Goal: Transaction & Acquisition: Book appointment/travel/reservation

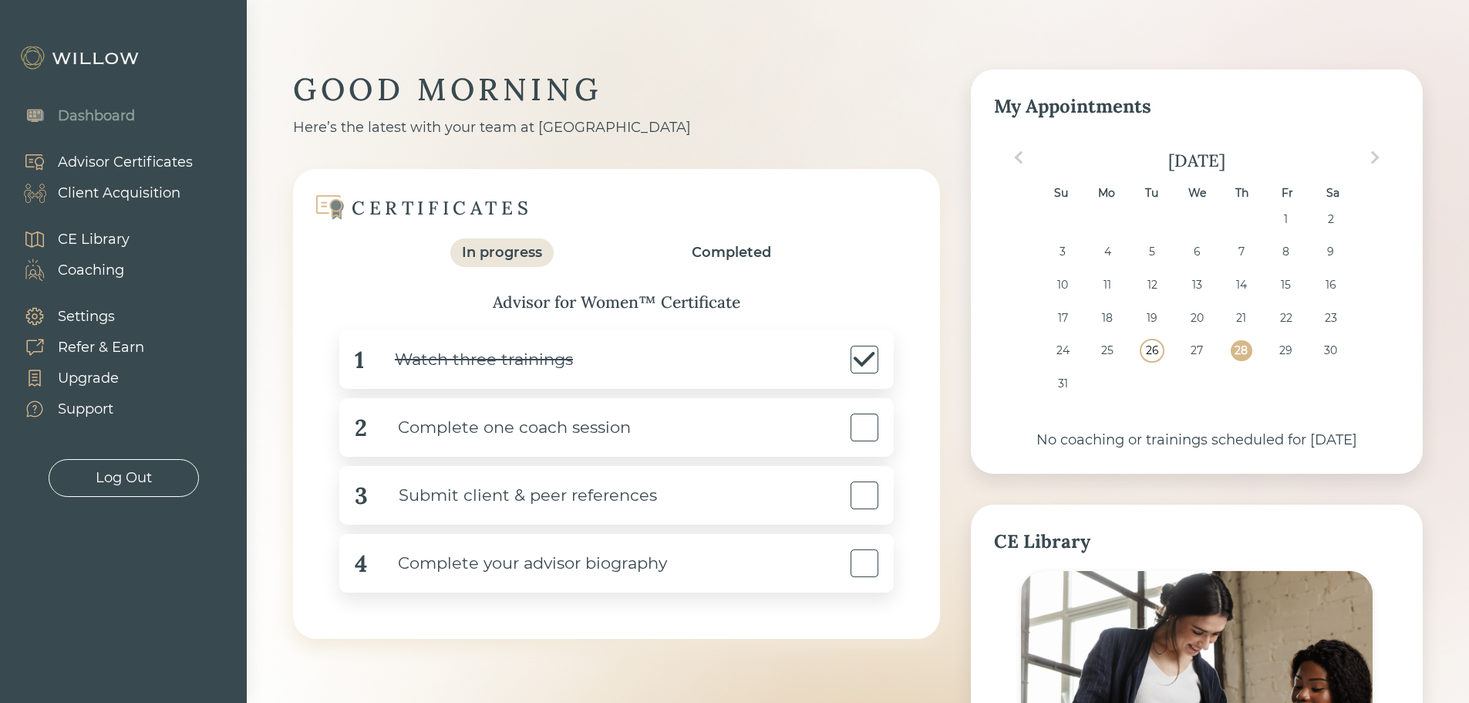
click at [1149, 352] on div "26" at bounding box center [1151, 350] width 21 height 21
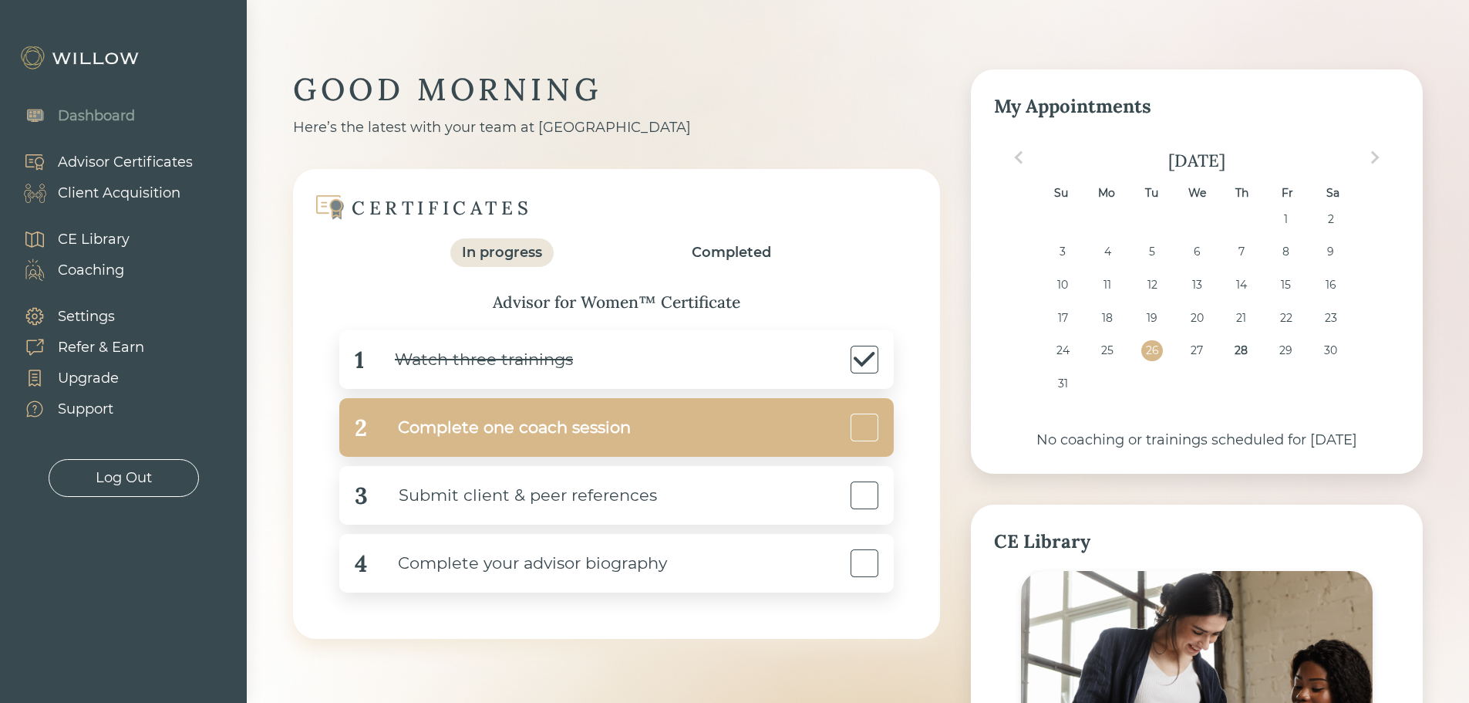
click at [803, 435] on div "2 Complete one coach session" at bounding box center [616, 427] width 555 height 59
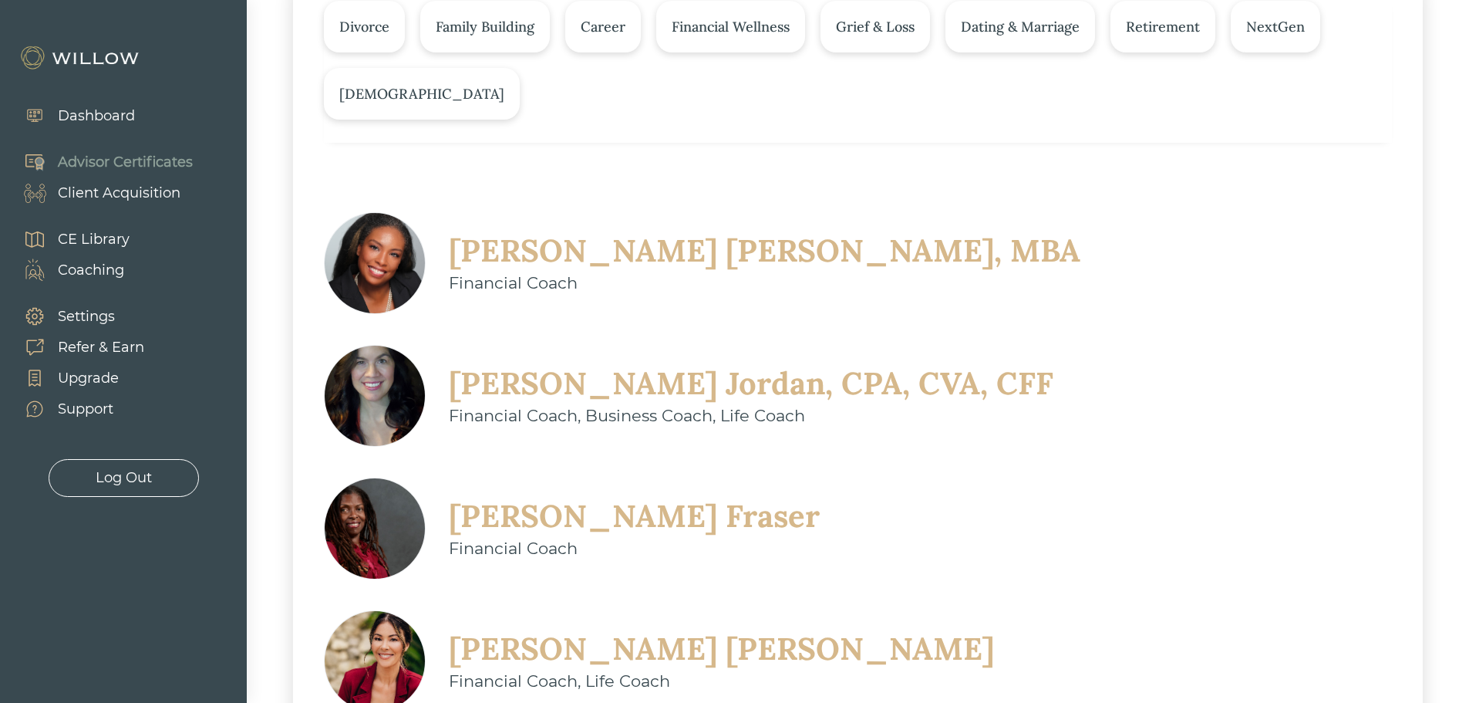
scroll to position [308, 0]
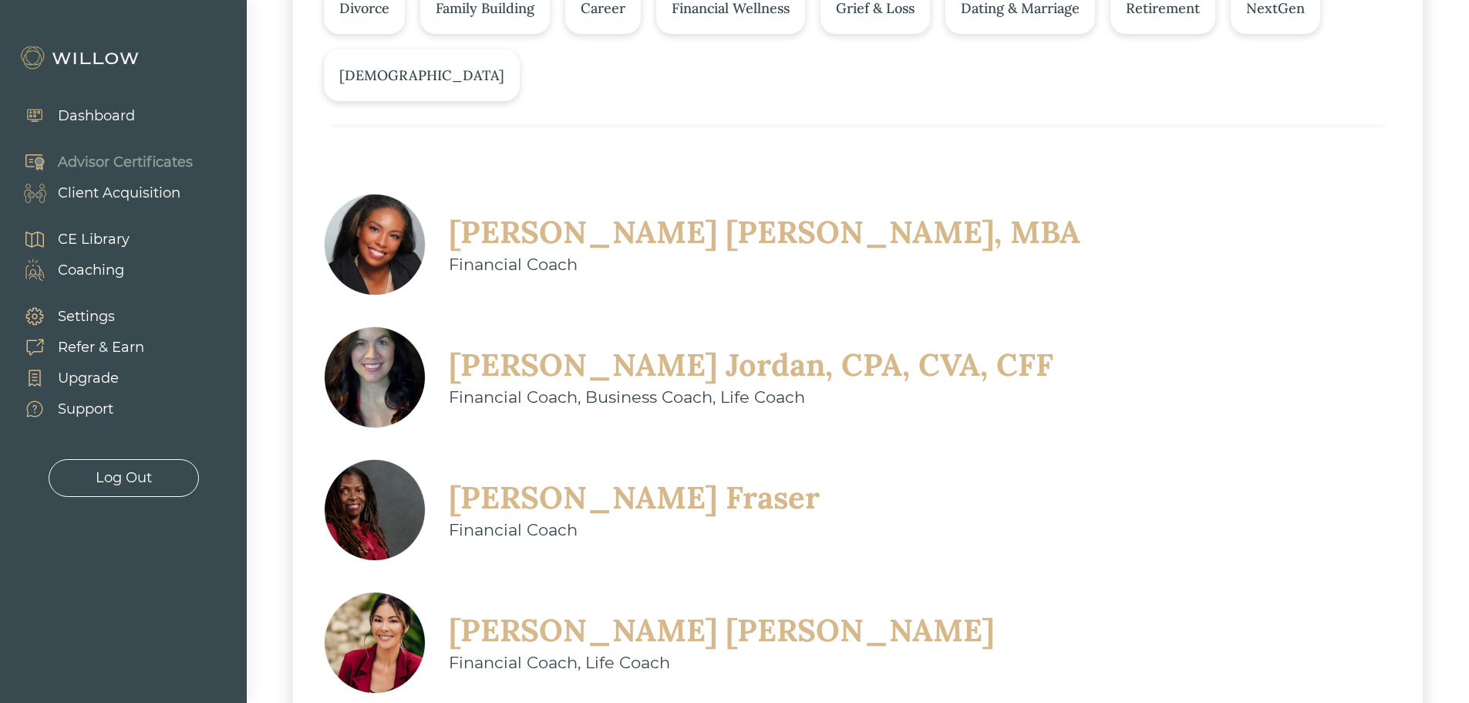
click at [426, 592] on img at bounding box center [375, 643] width 102 height 102
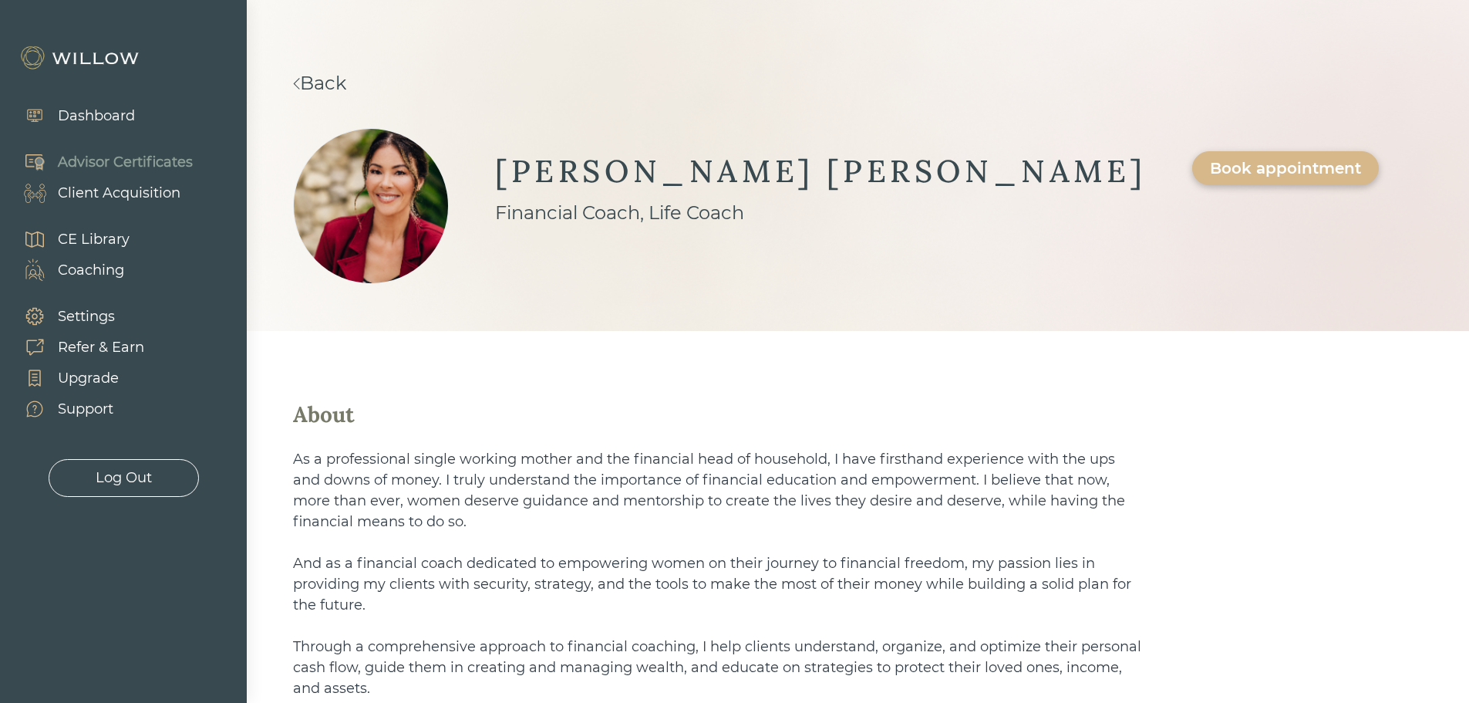
click at [315, 80] on link "Back" at bounding box center [319, 83] width 53 height 22
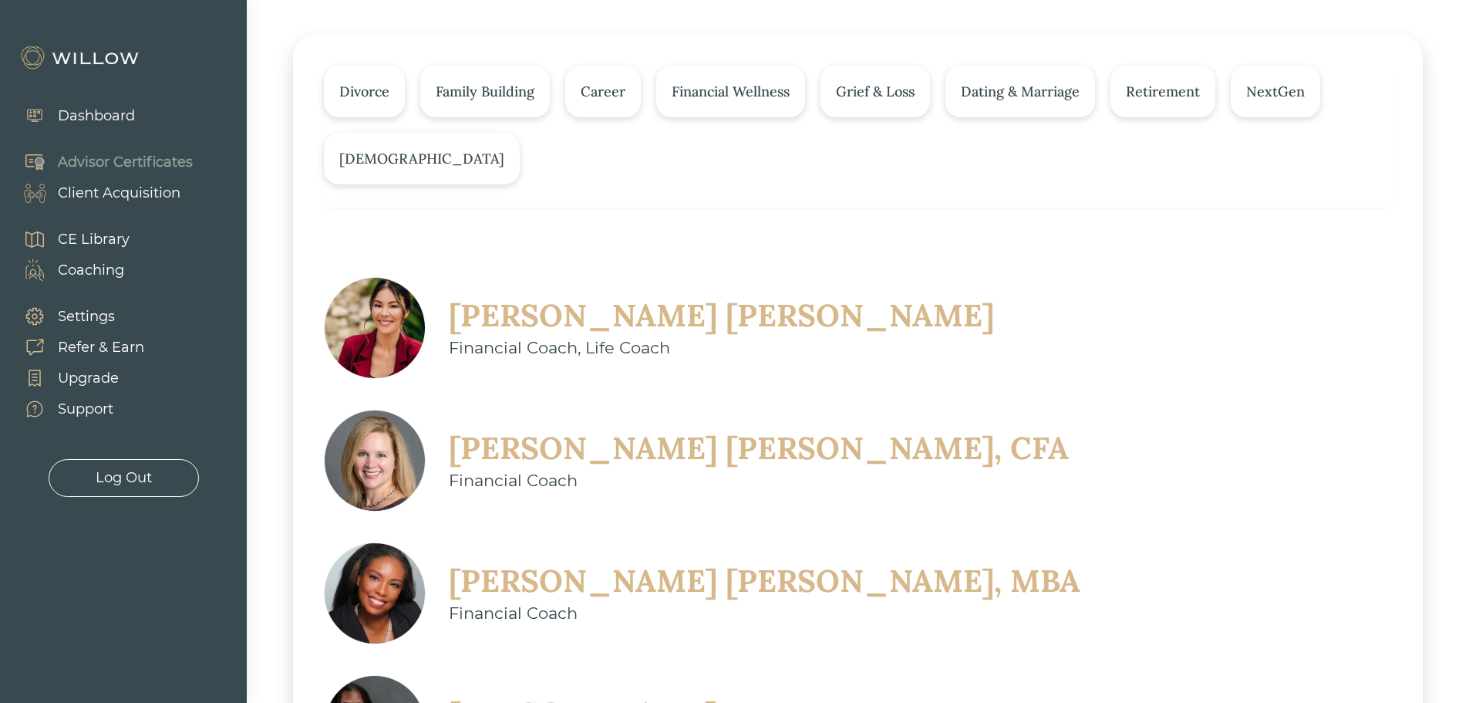
scroll to position [231, 0]
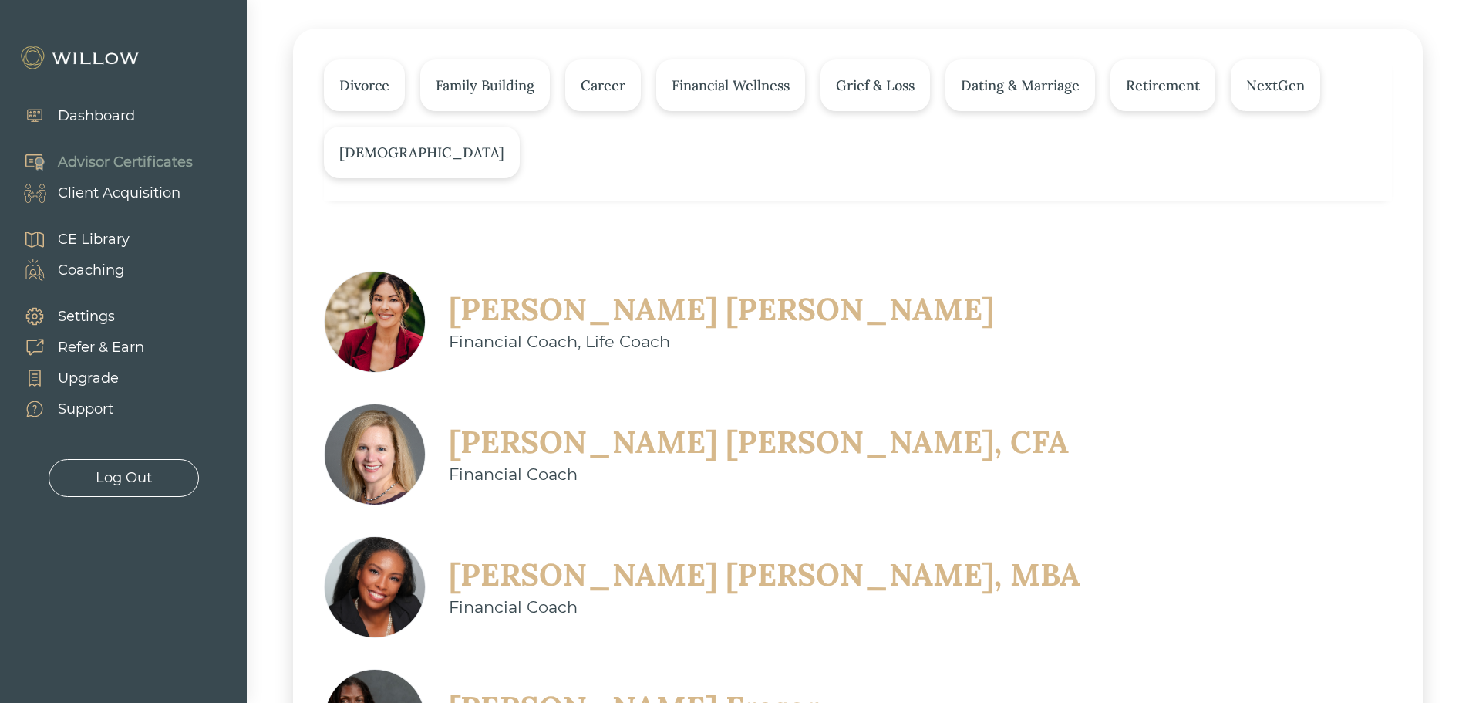
click at [513, 555] on div "[PERSON_NAME], MBA" at bounding box center [765, 575] width 632 height 40
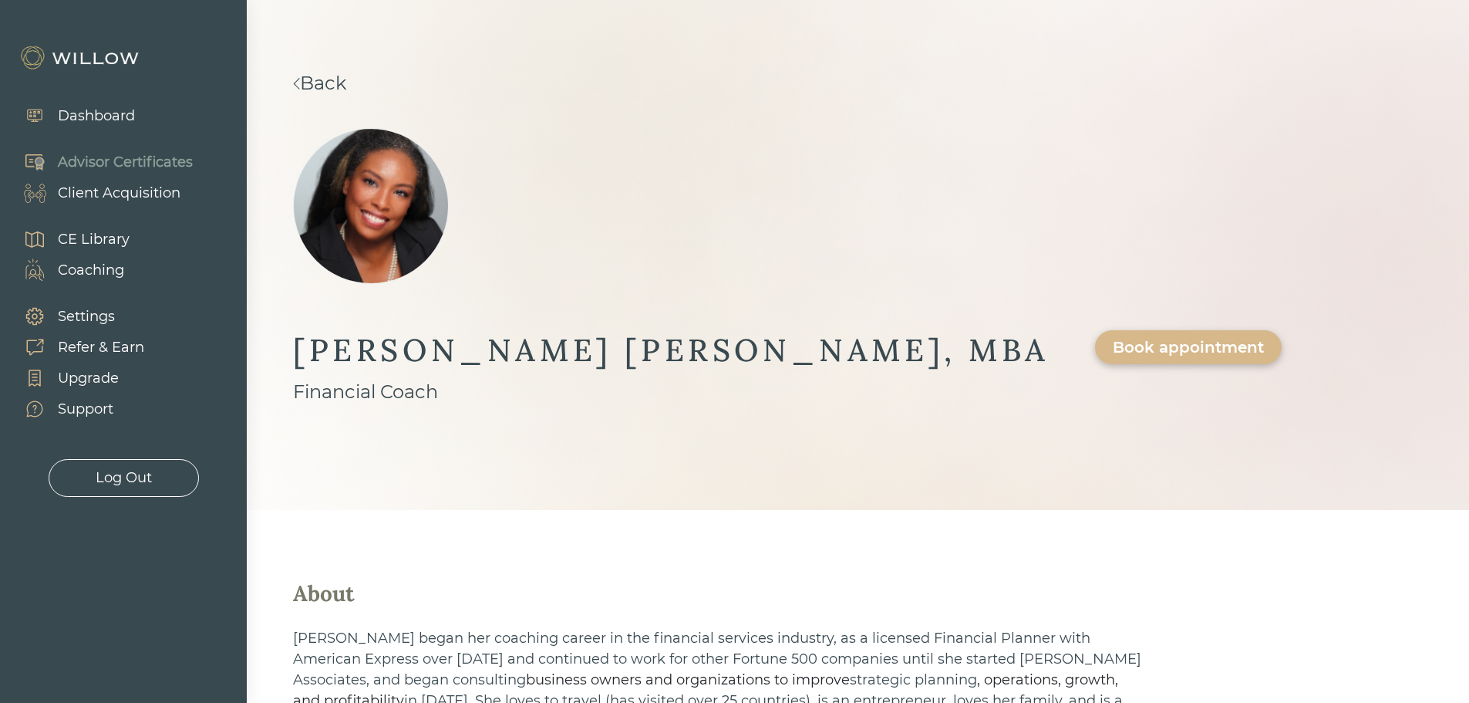
click at [331, 80] on link "Back" at bounding box center [319, 83] width 53 height 22
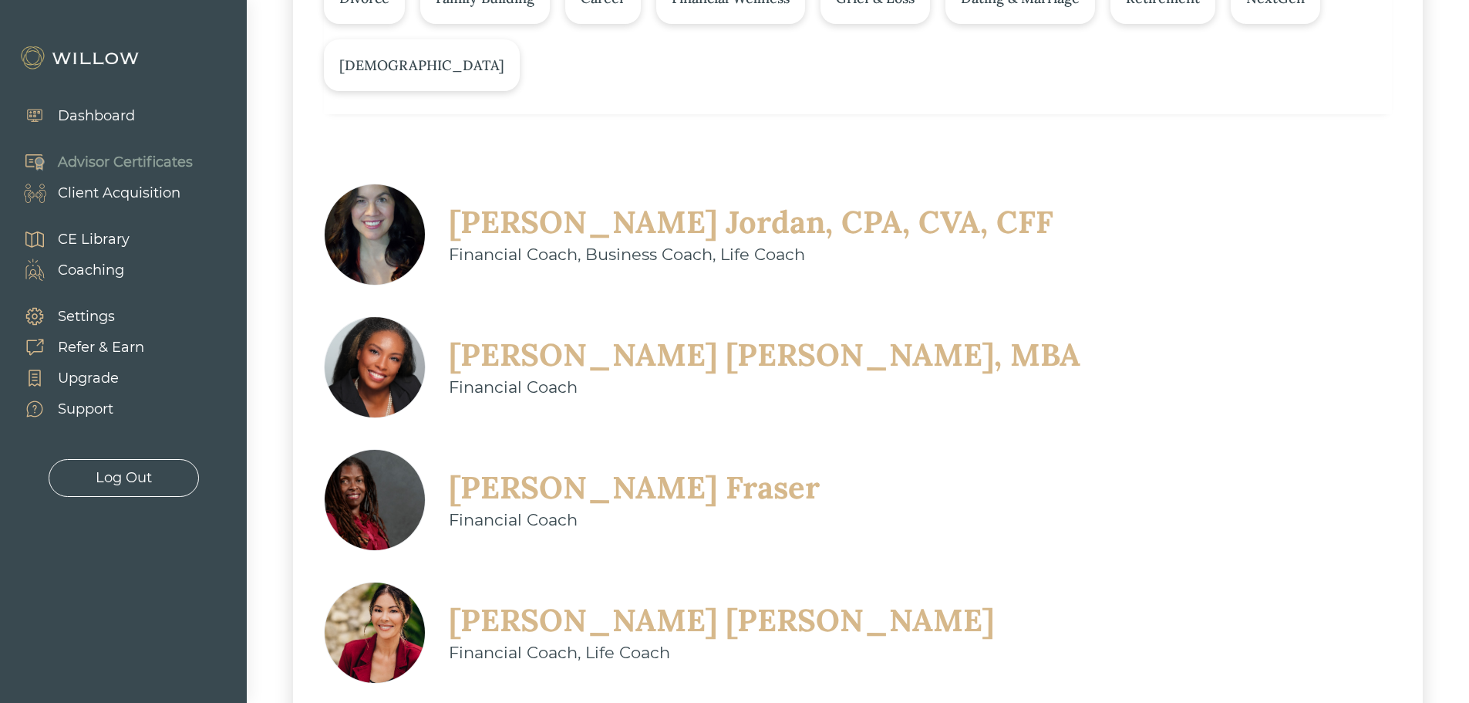
scroll to position [423, 0]
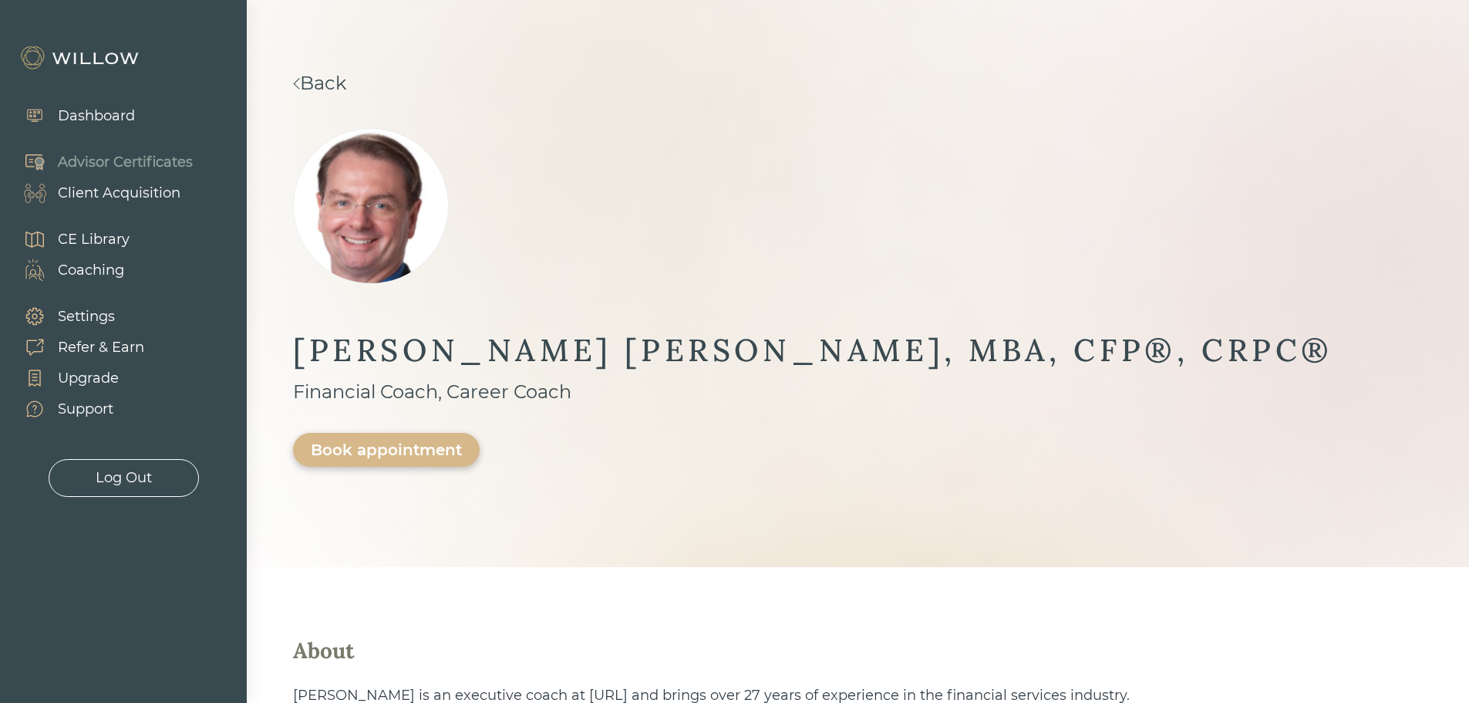
click at [323, 83] on link "Back" at bounding box center [319, 83] width 53 height 22
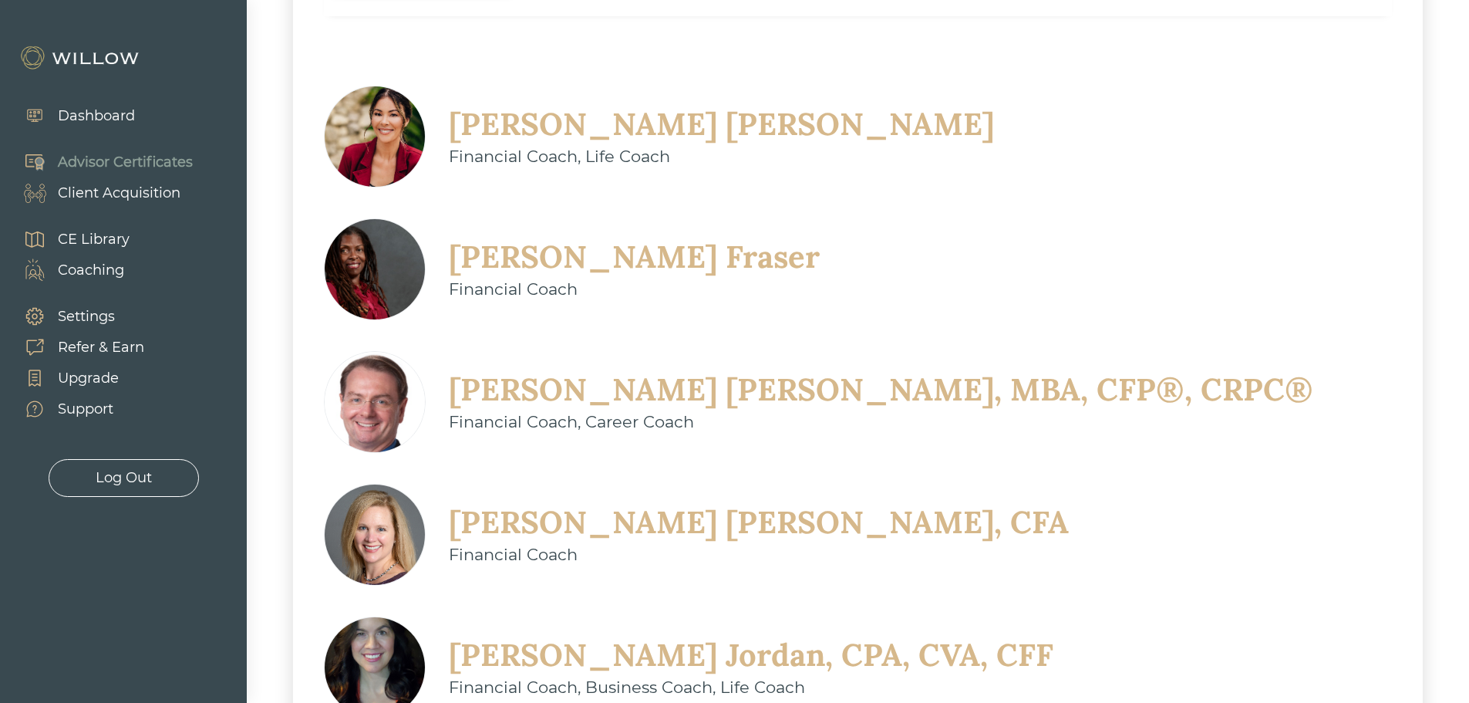
scroll to position [423, 0]
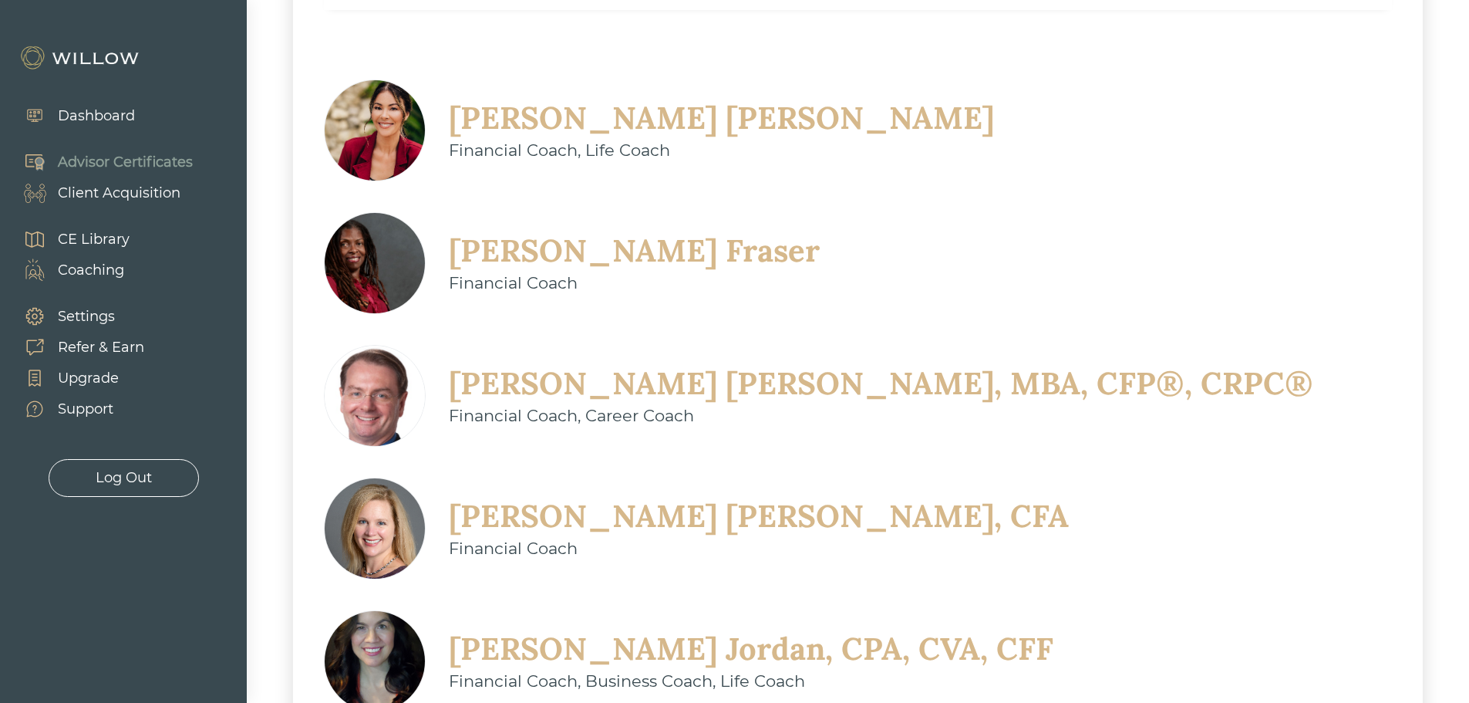
click at [491, 119] on div "[PERSON_NAME]" at bounding box center [721, 118] width 545 height 40
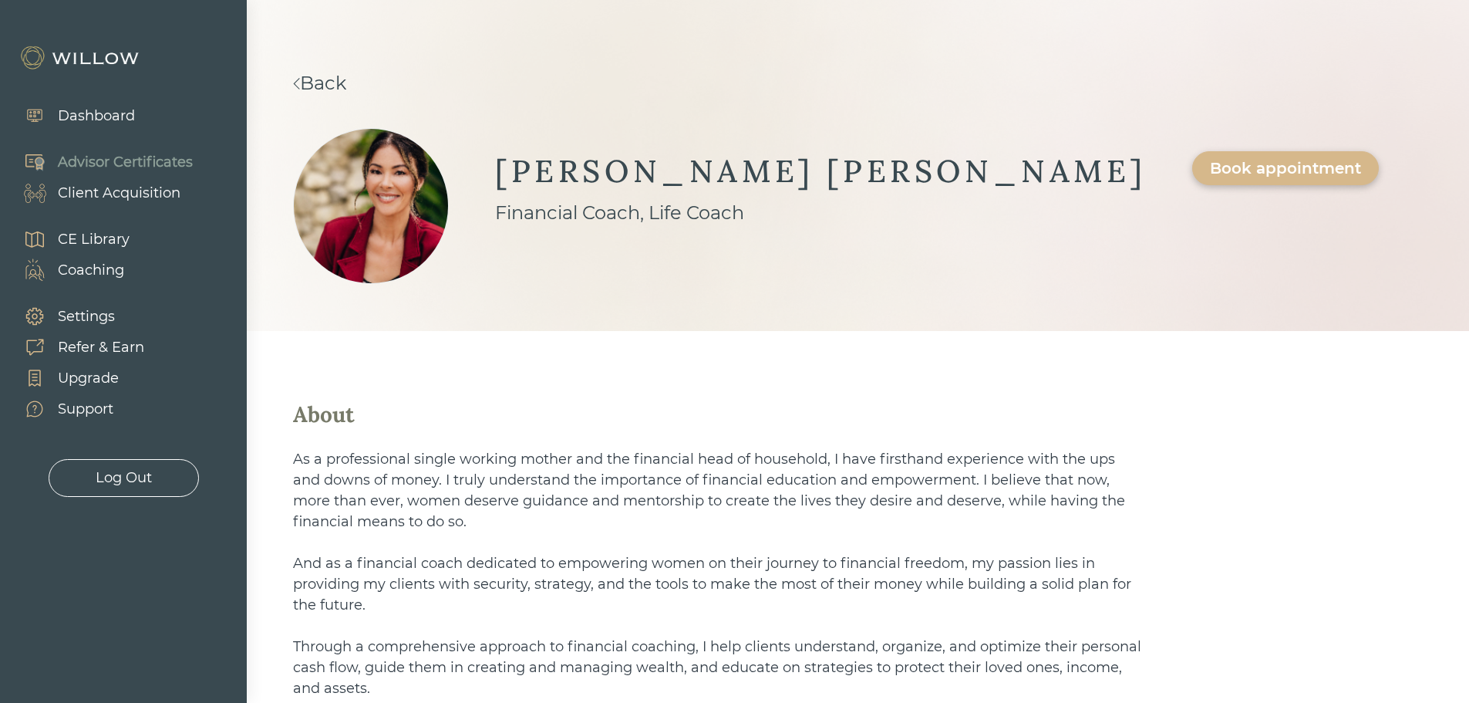
click at [310, 74] on link "Back" at bounding box center [319, 83] width 53 height 22
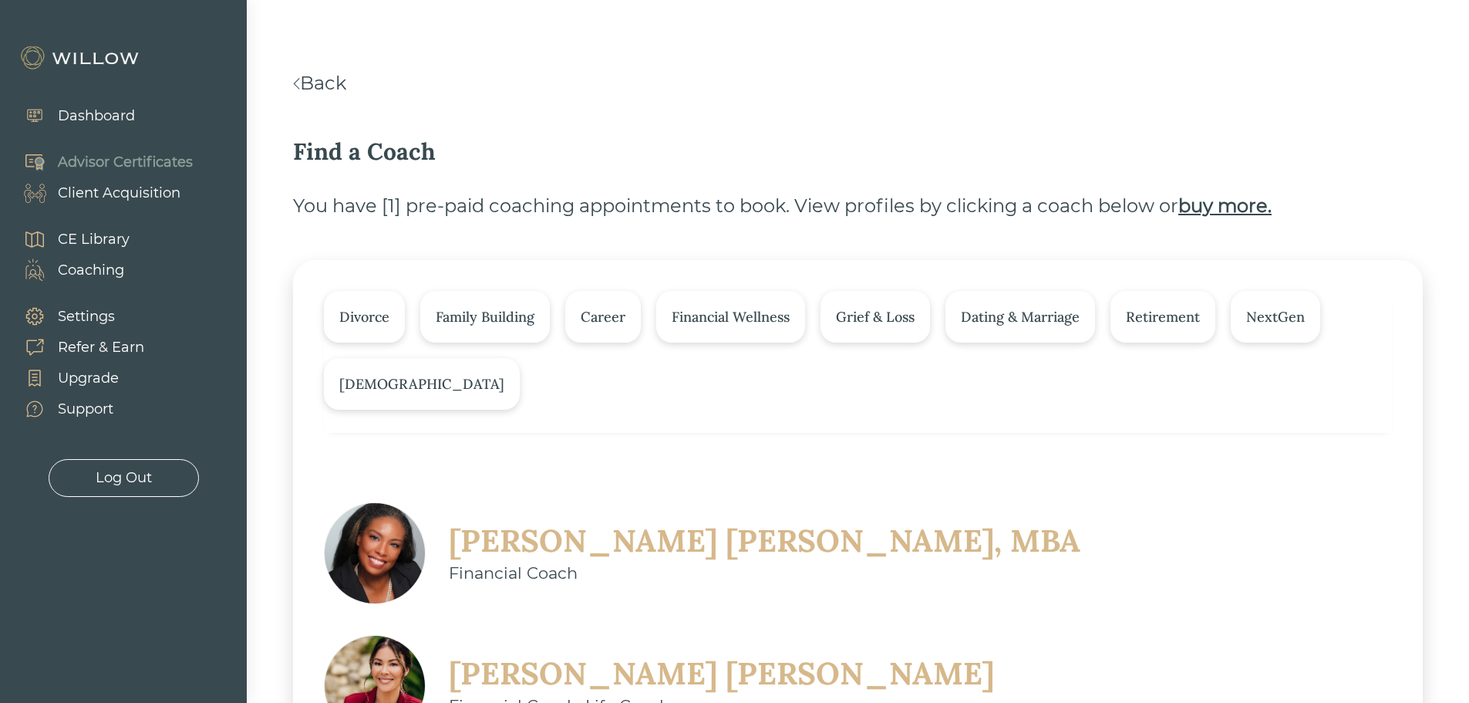
click at [314, 73] on link "Back" at bounding box center [319, 83] width 53 height 22
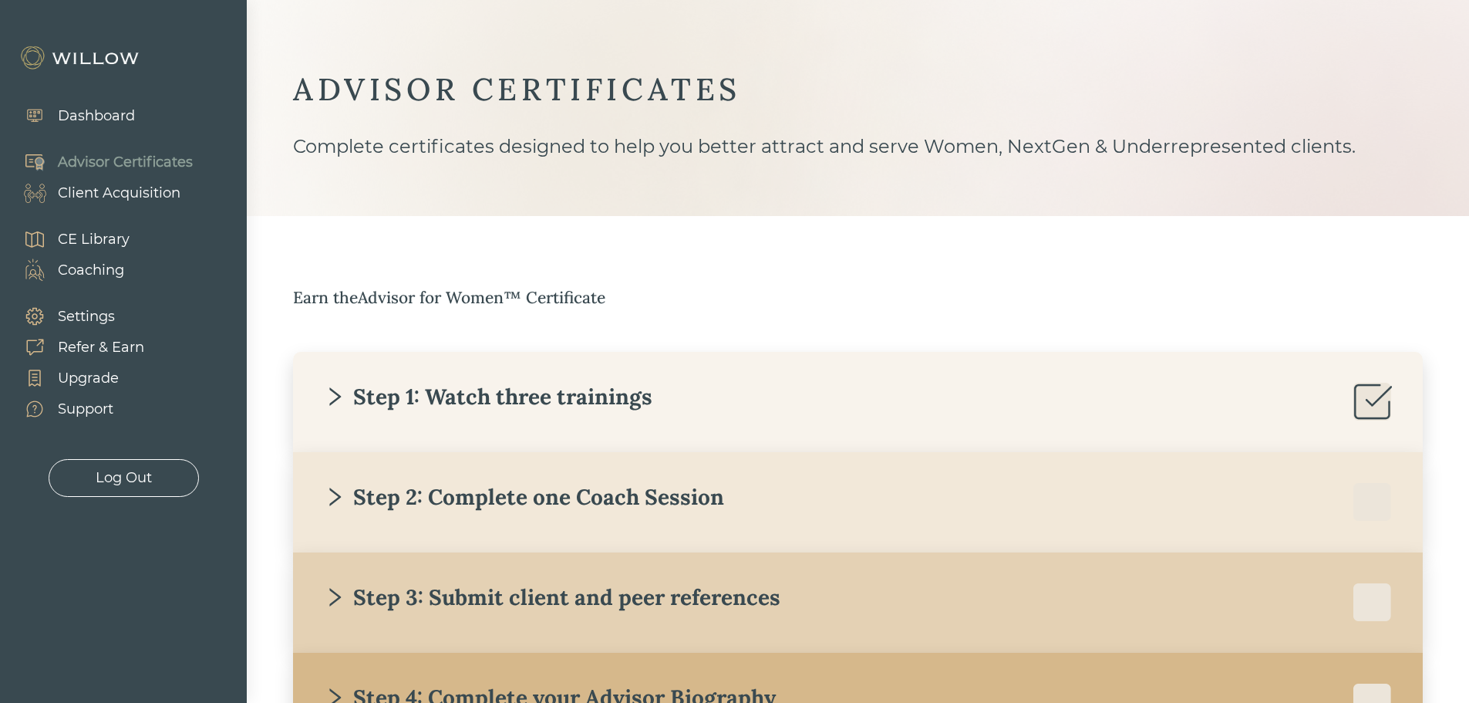
click at [459, 487] on div "Step 2: Complete one Coach Session" at bounding box center [524, 497] width 400 height 28
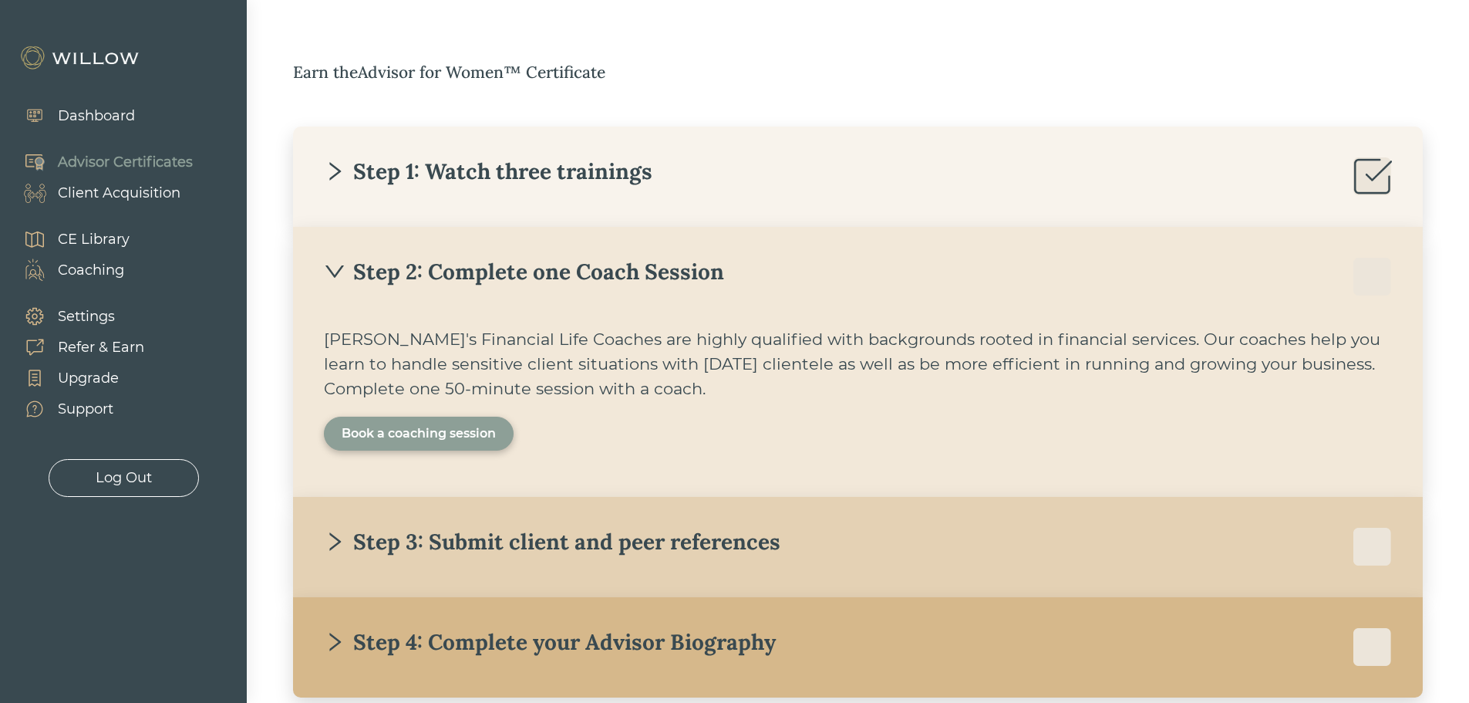
scroll to position [231, 0]
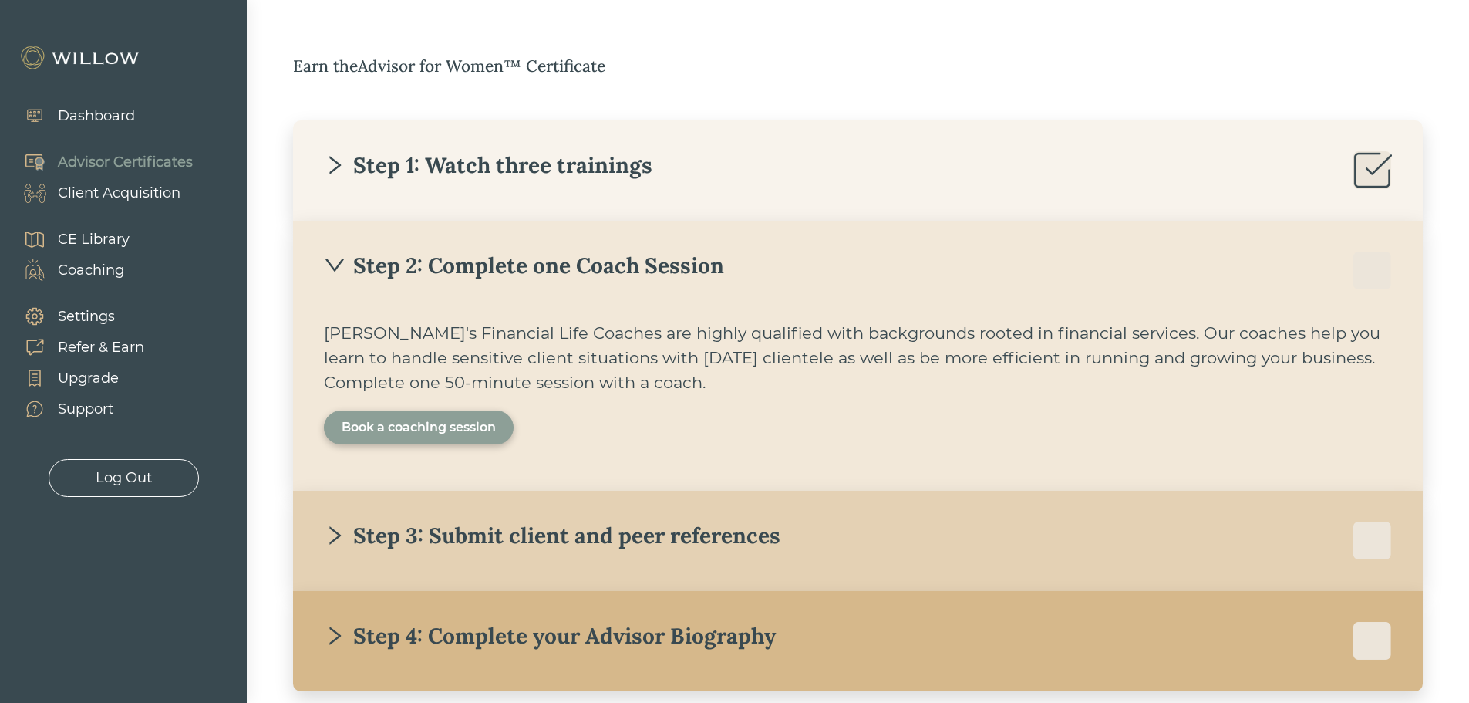
click at [429, 419] on div "Book a coaching session" at bounding box center [419, 427] width 154 height 19
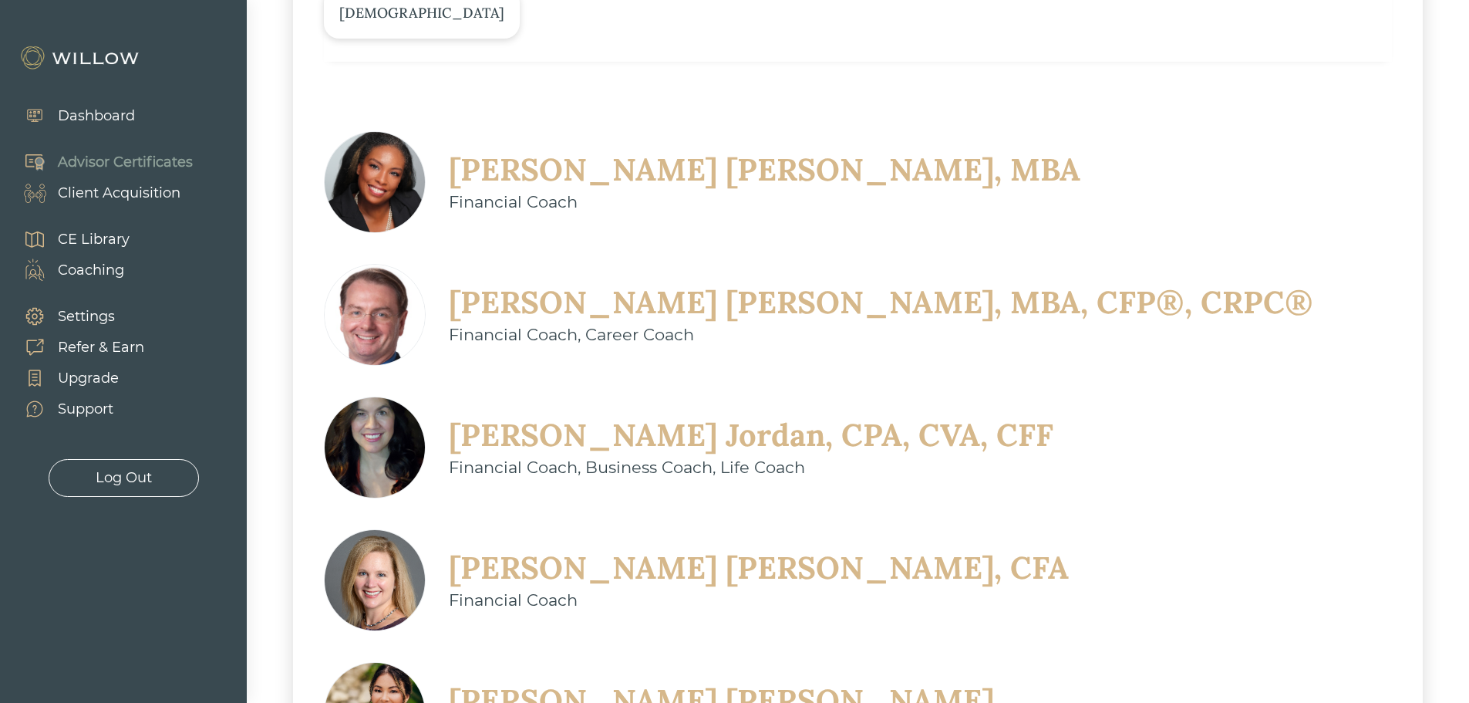
scroll to position [423, 0]
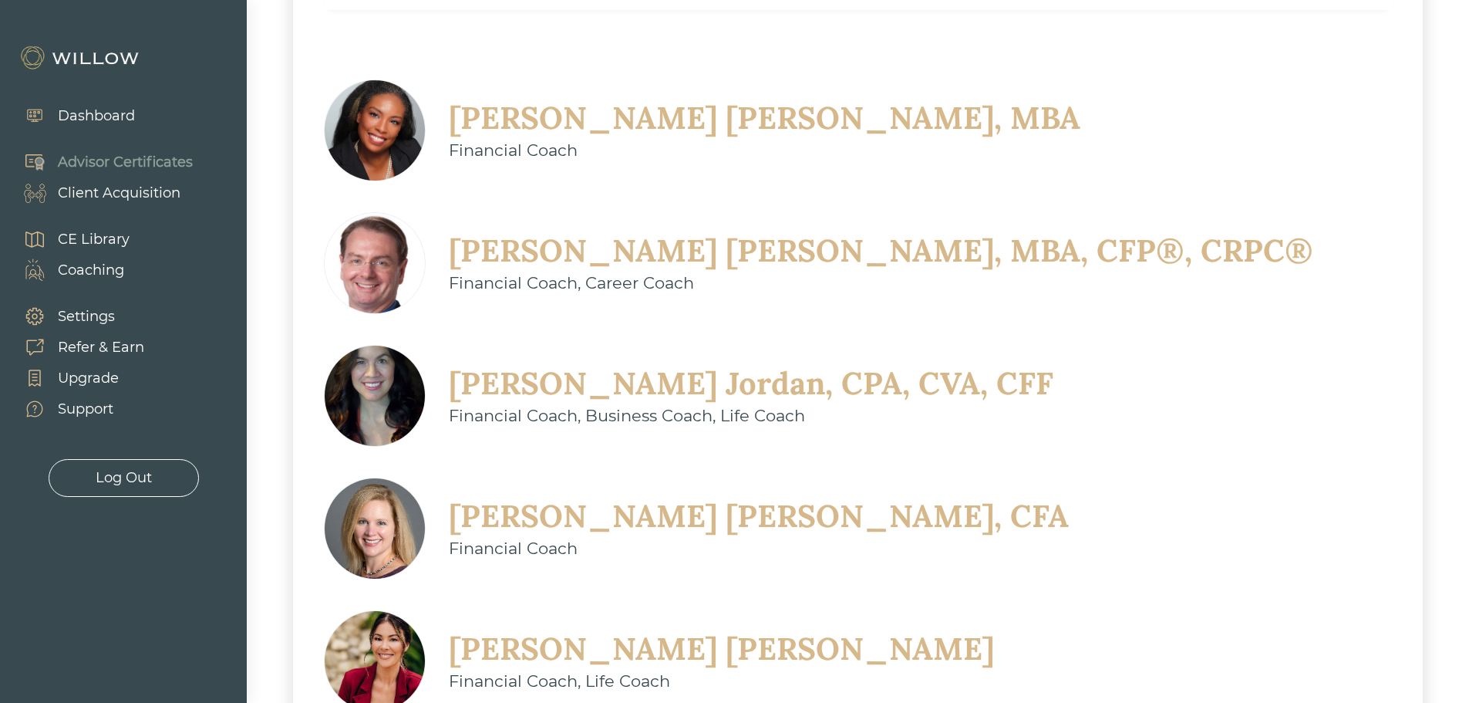
click at [1069, 496] on div "[PERSON_NAME], CFA" at bounding box center [759, 516] width 620 height 40
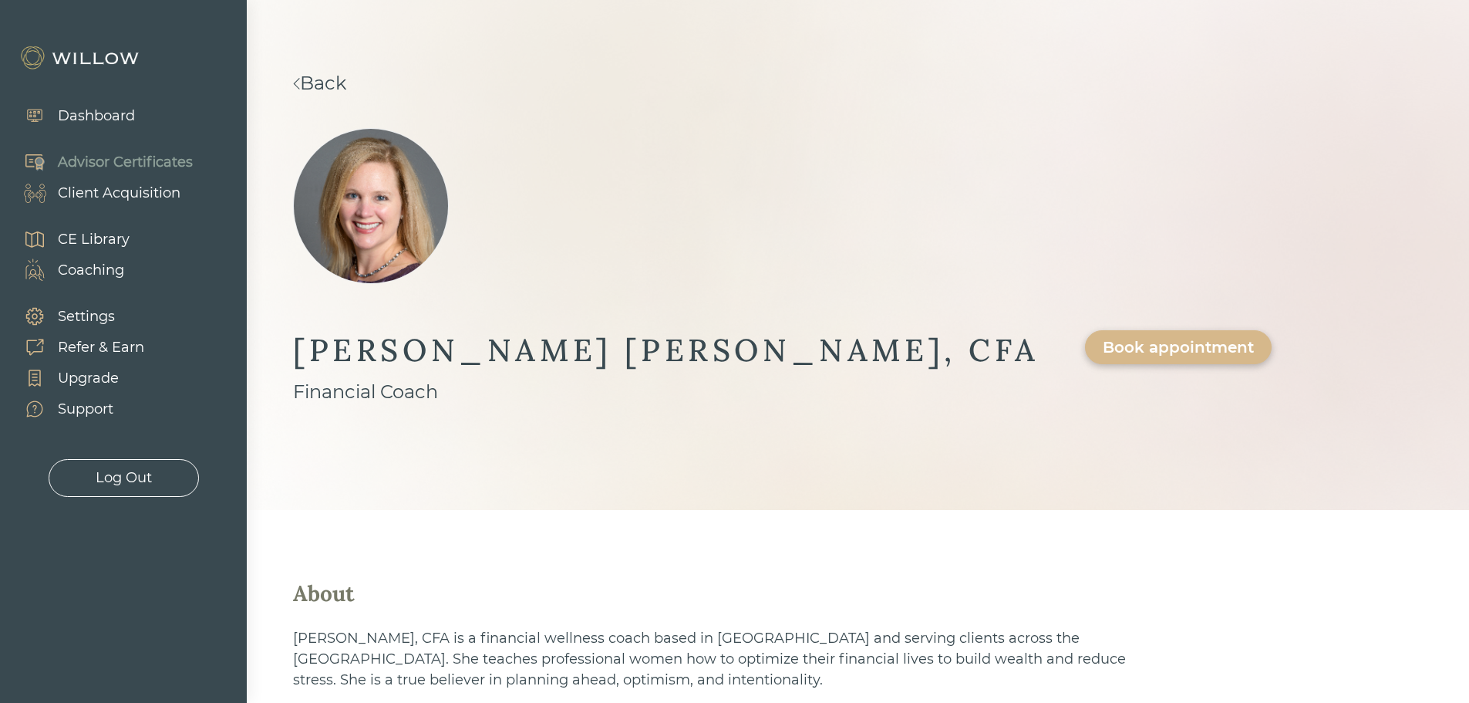
click at [1103, 338] on div "Book appointment" at bounding box center [1178, 347] width 151 height 19
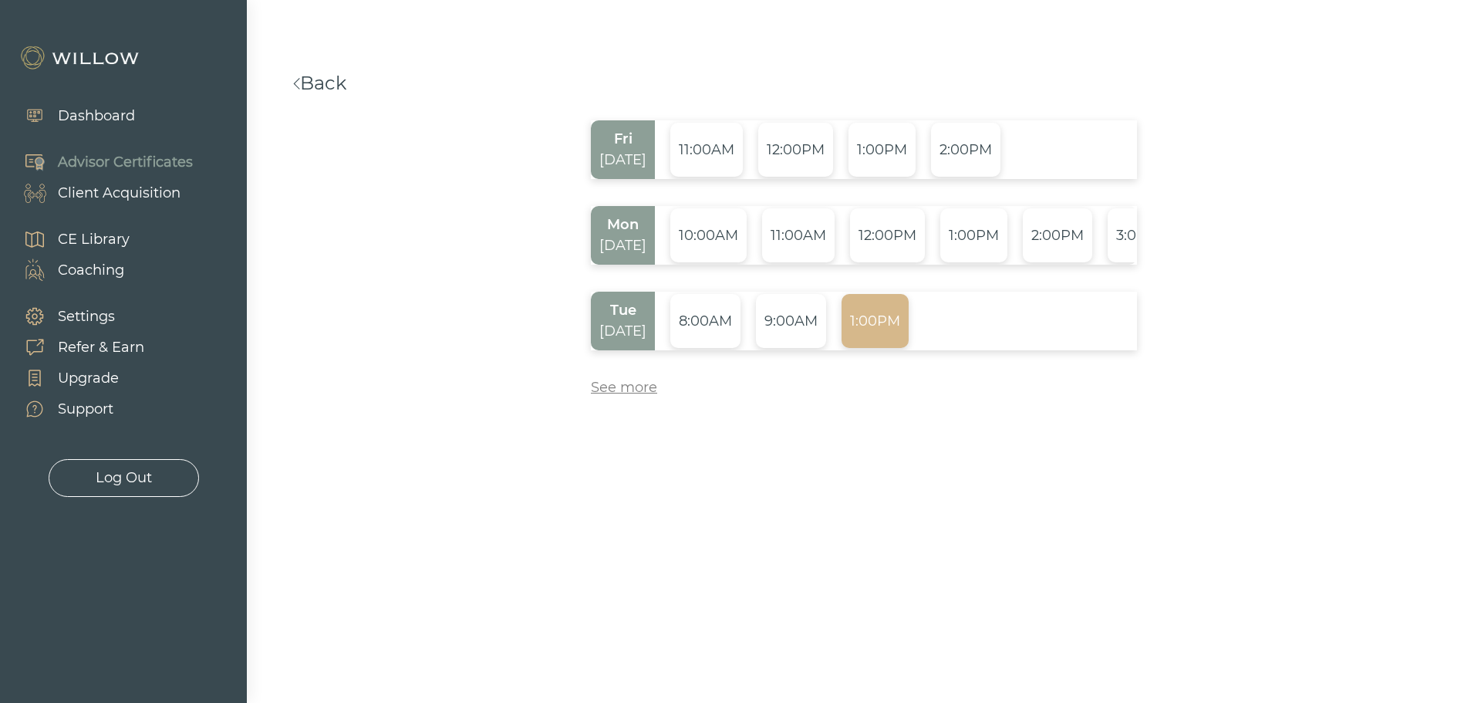
click at [882, 321] on div "1:00PM" at bounding box center [874, 321] width 67 height 54
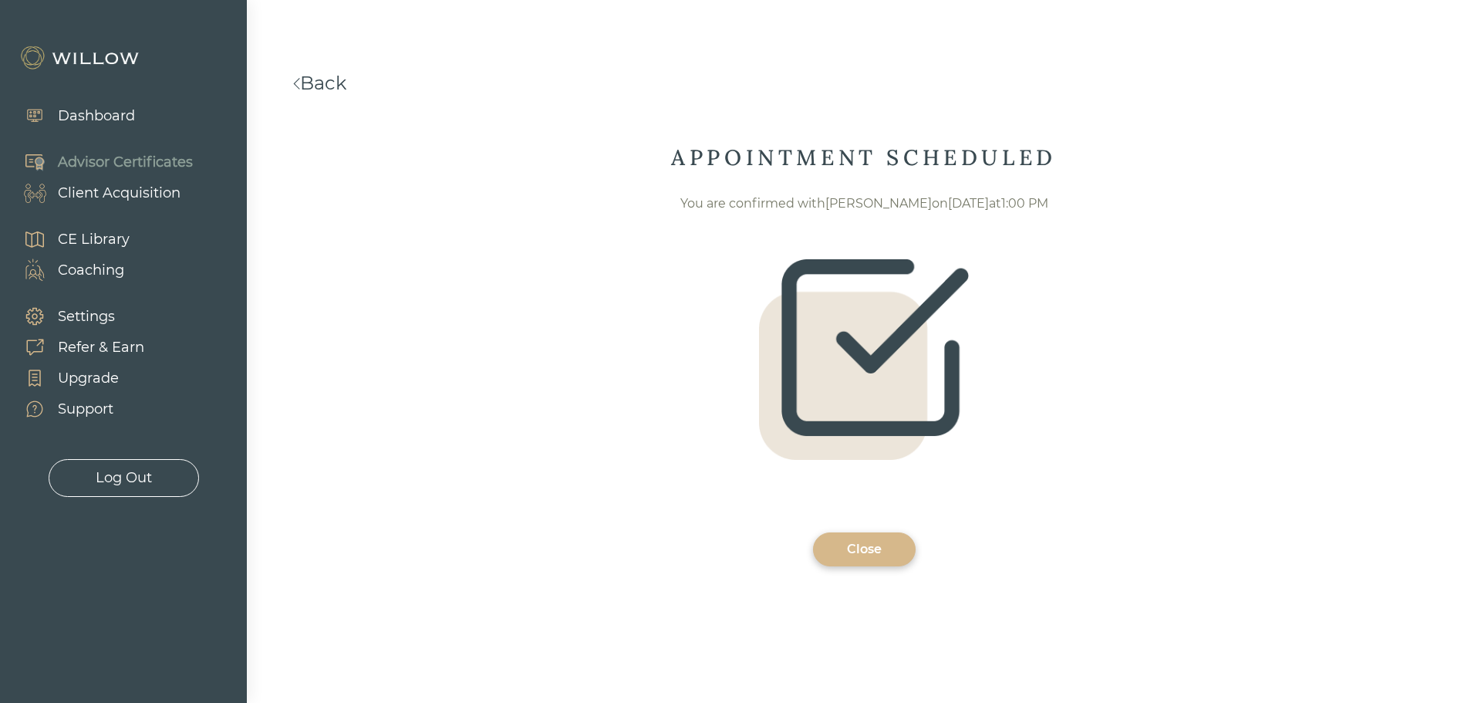
click at [853, 548] on div "Close" at bounding box center [864, 549] width 67 height 19
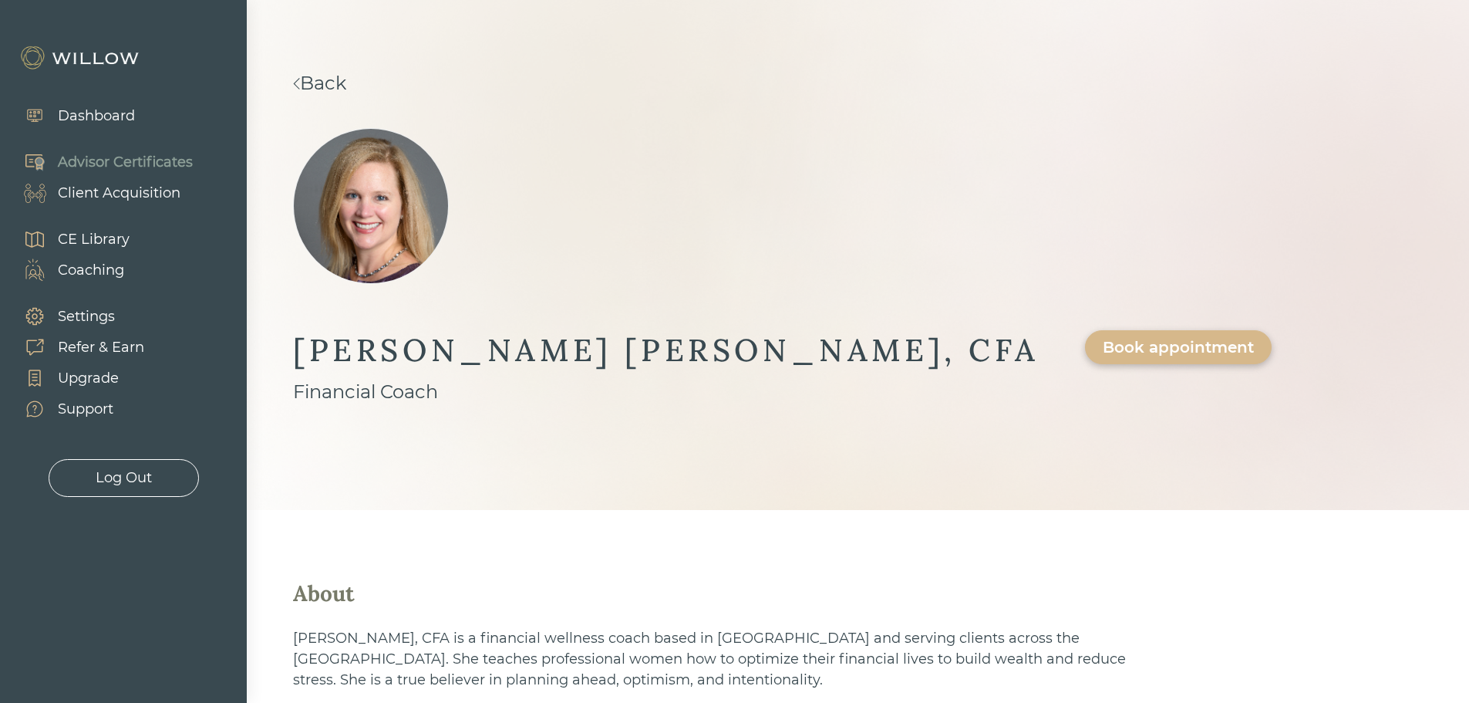
click at [320, 86] on link "Back" at bounding box center [319, 83] width 53 height 22
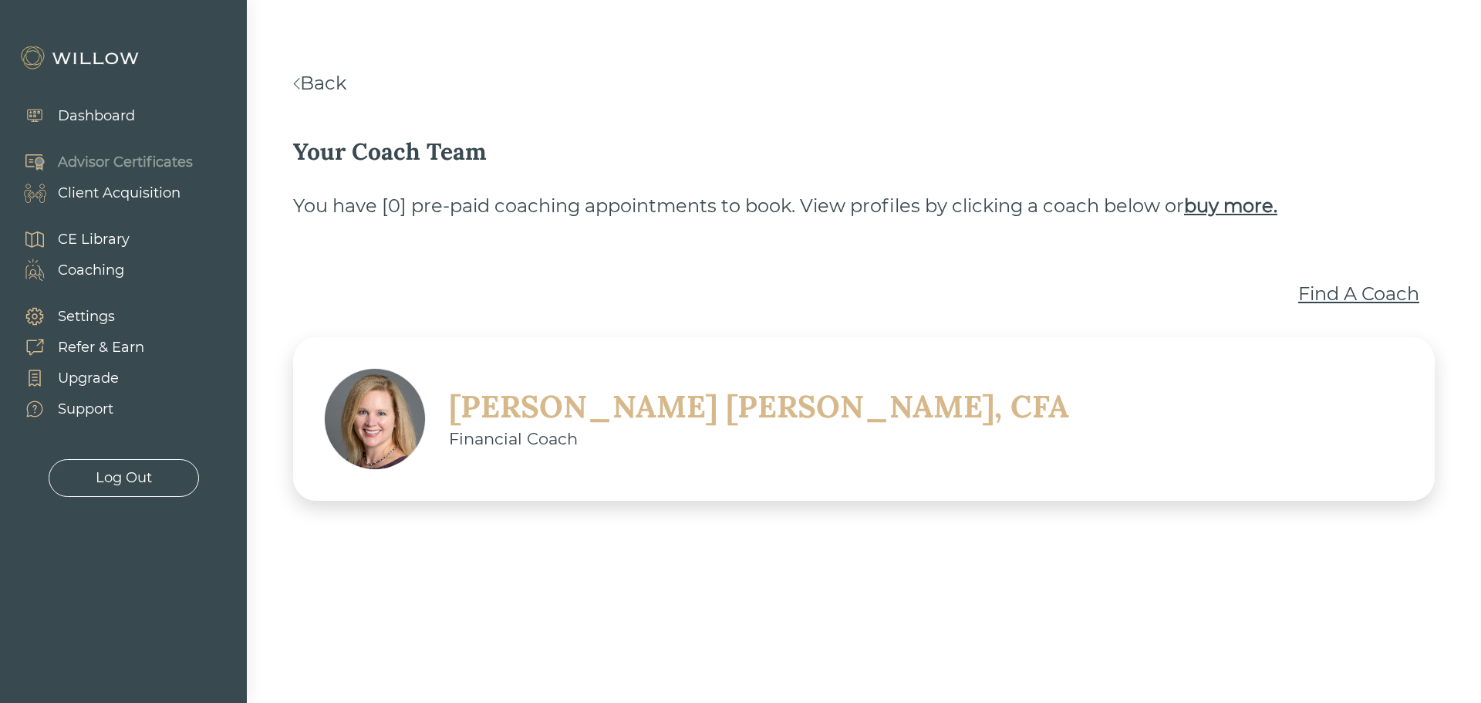
click at [317, 85] on link "Back" at bounding box center [319, 83] width 53 height 22
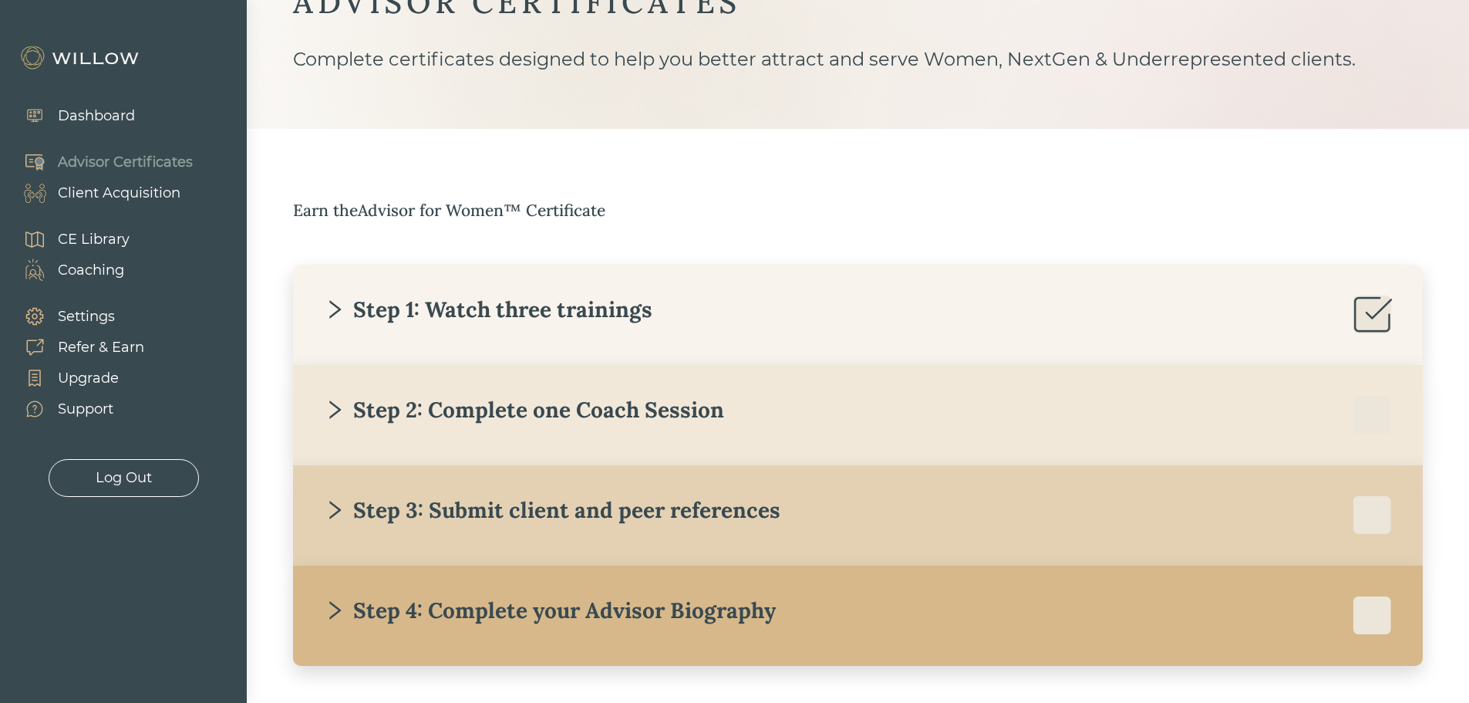
scroll to position [143, 0]
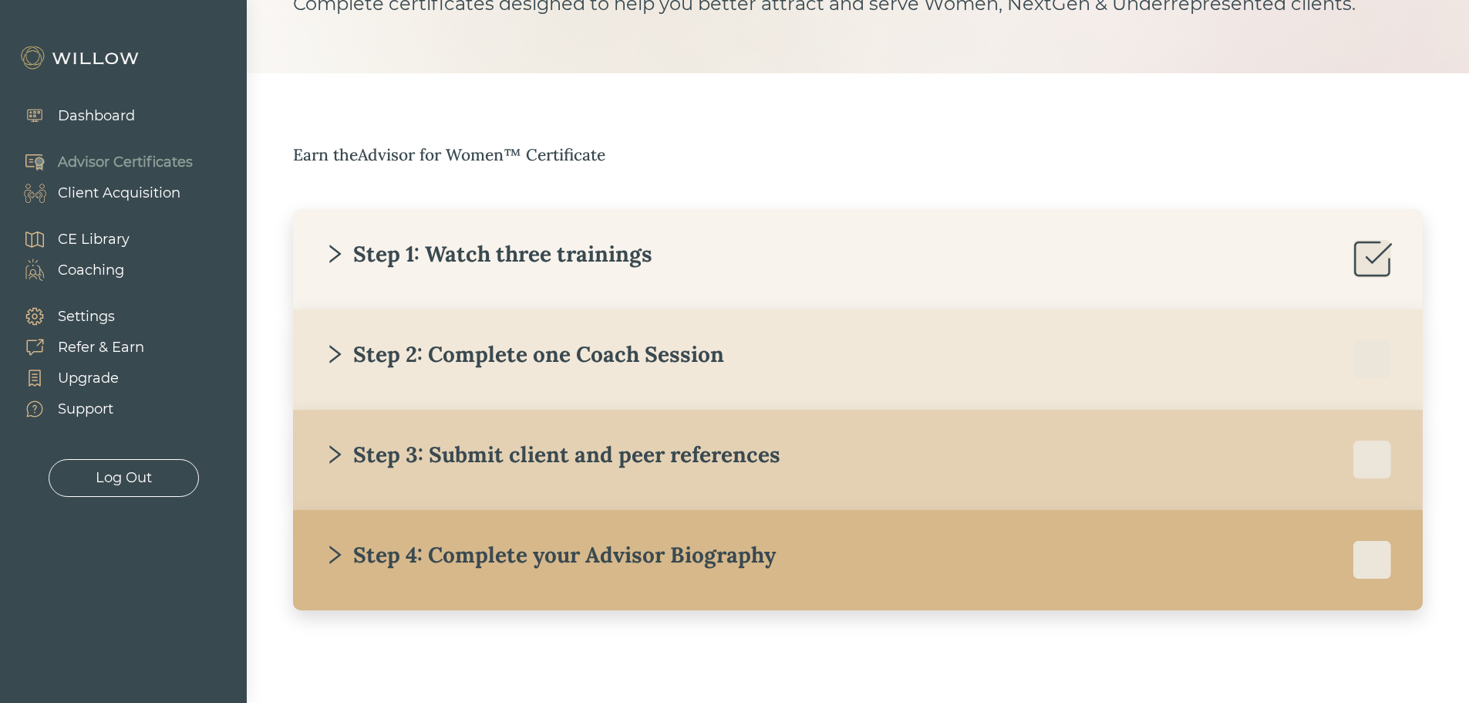
click at [495, 440] on div "Step 3: Submit client and peer references" at bounding box center [552, 454] width 457 height 28
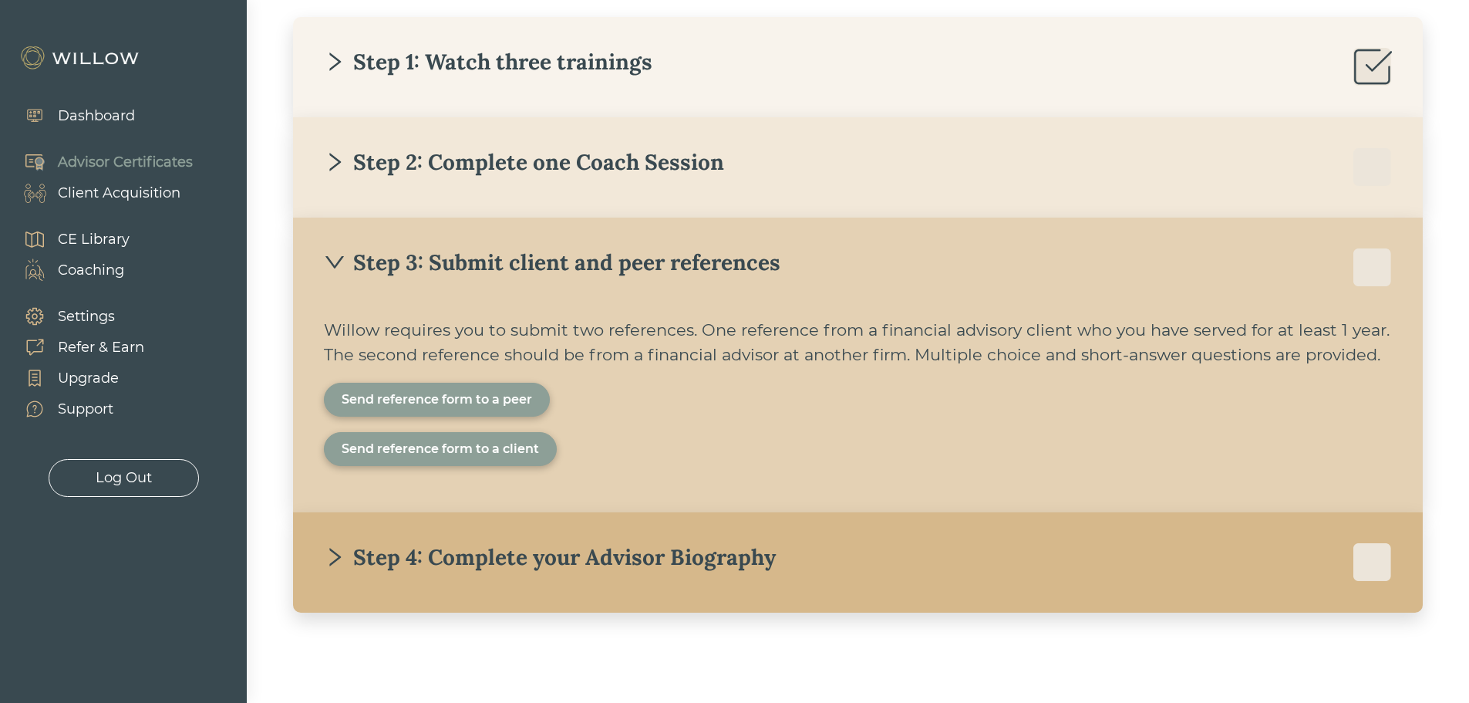
scroll to position [337, 0]
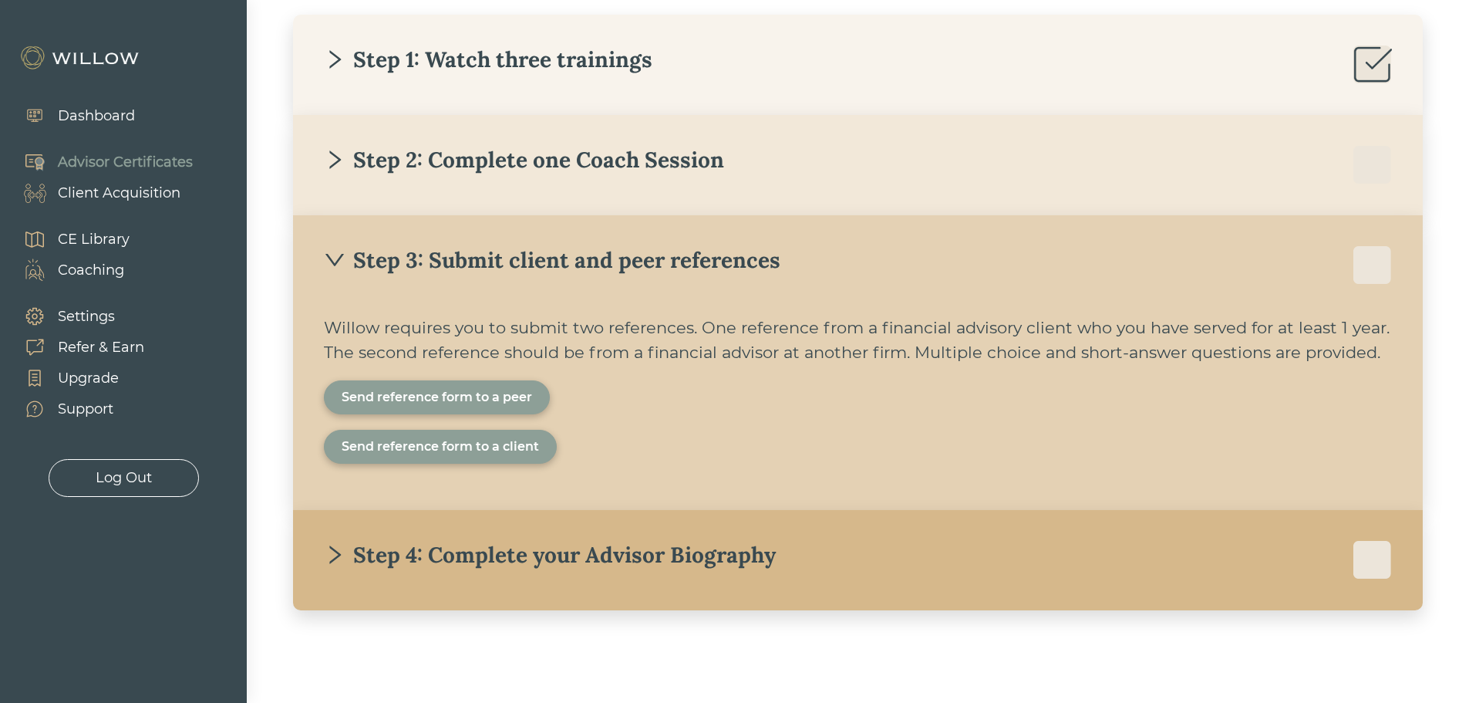
click at [453, 394] on div "Send reference form to a peer" at bounding box center [437, 397] width 190 height 19
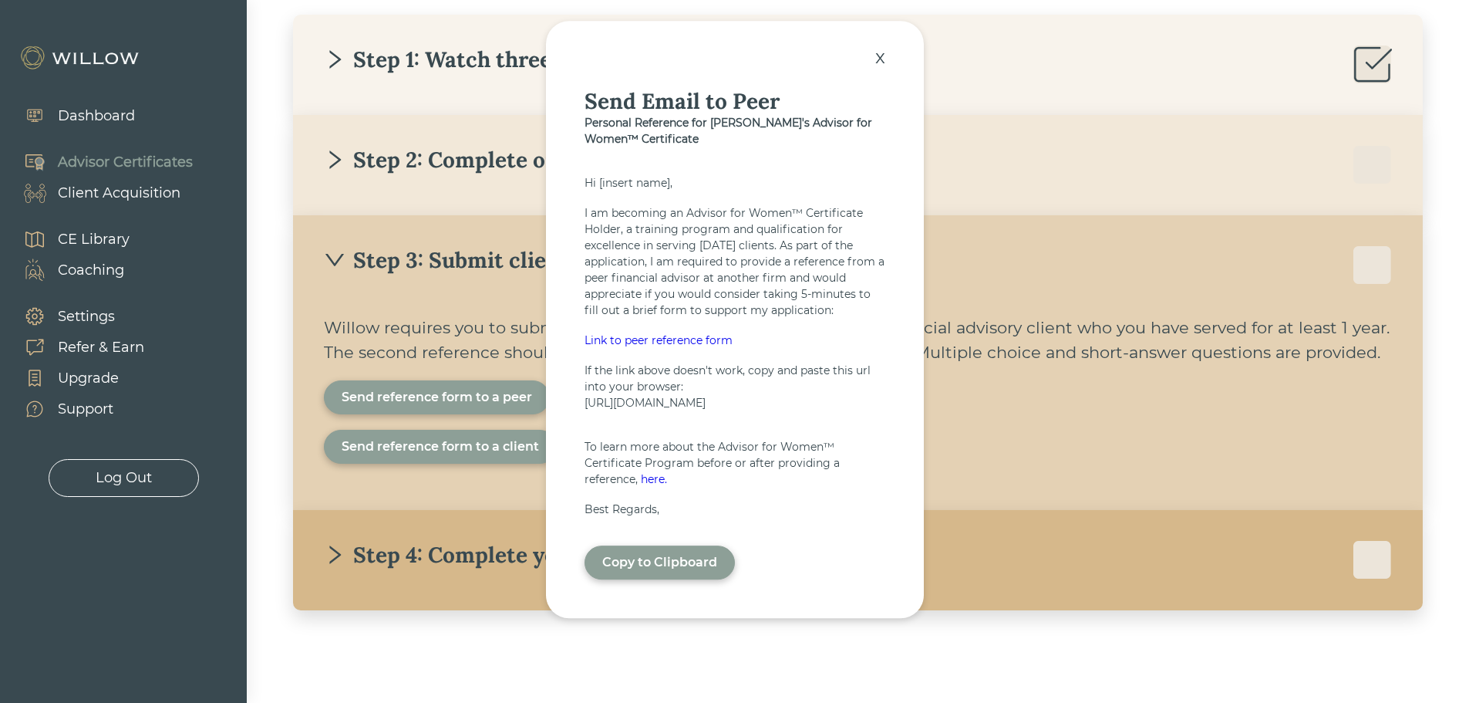
click at [878, 54] on div "x" at bounding box center [880, 57] width 25 height 34
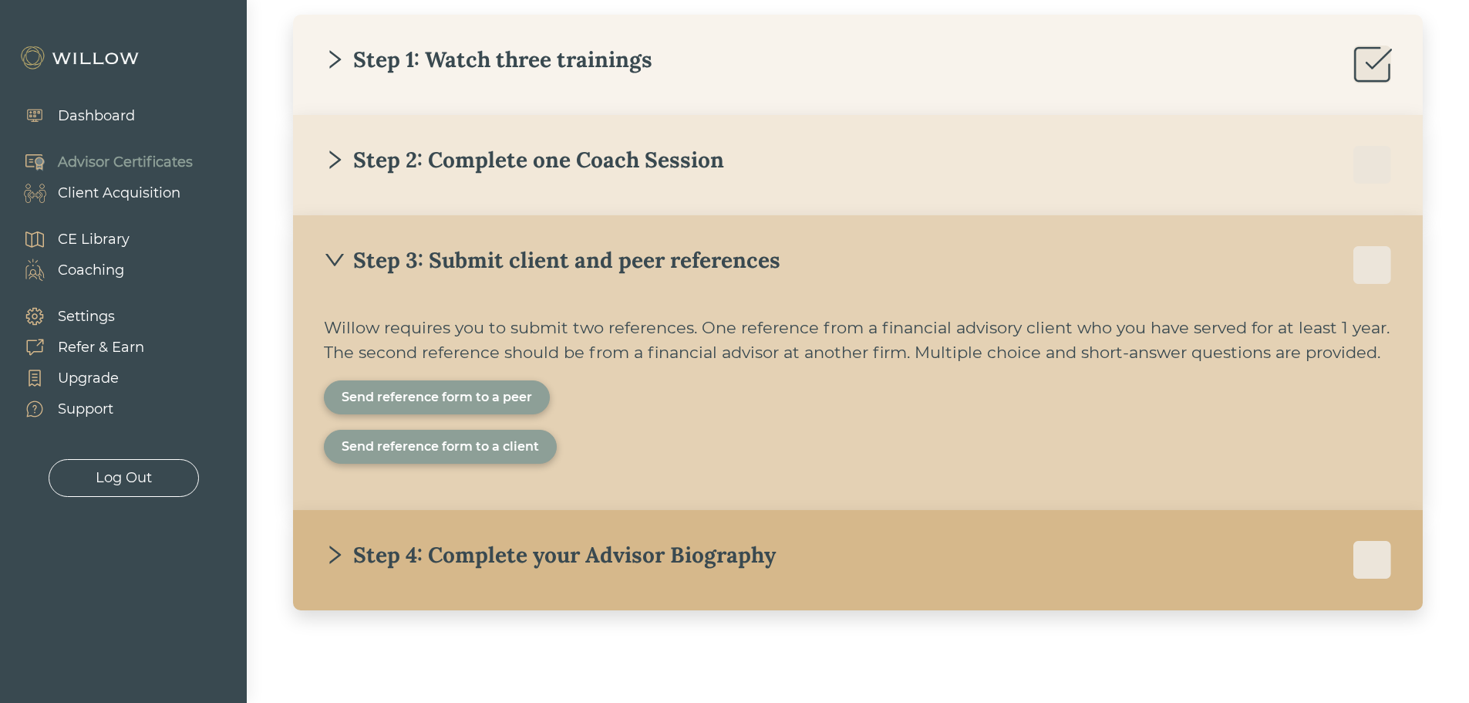
scroll to position [0, 0]
